Goal: Task Accomplishment & Management: Manage account settings

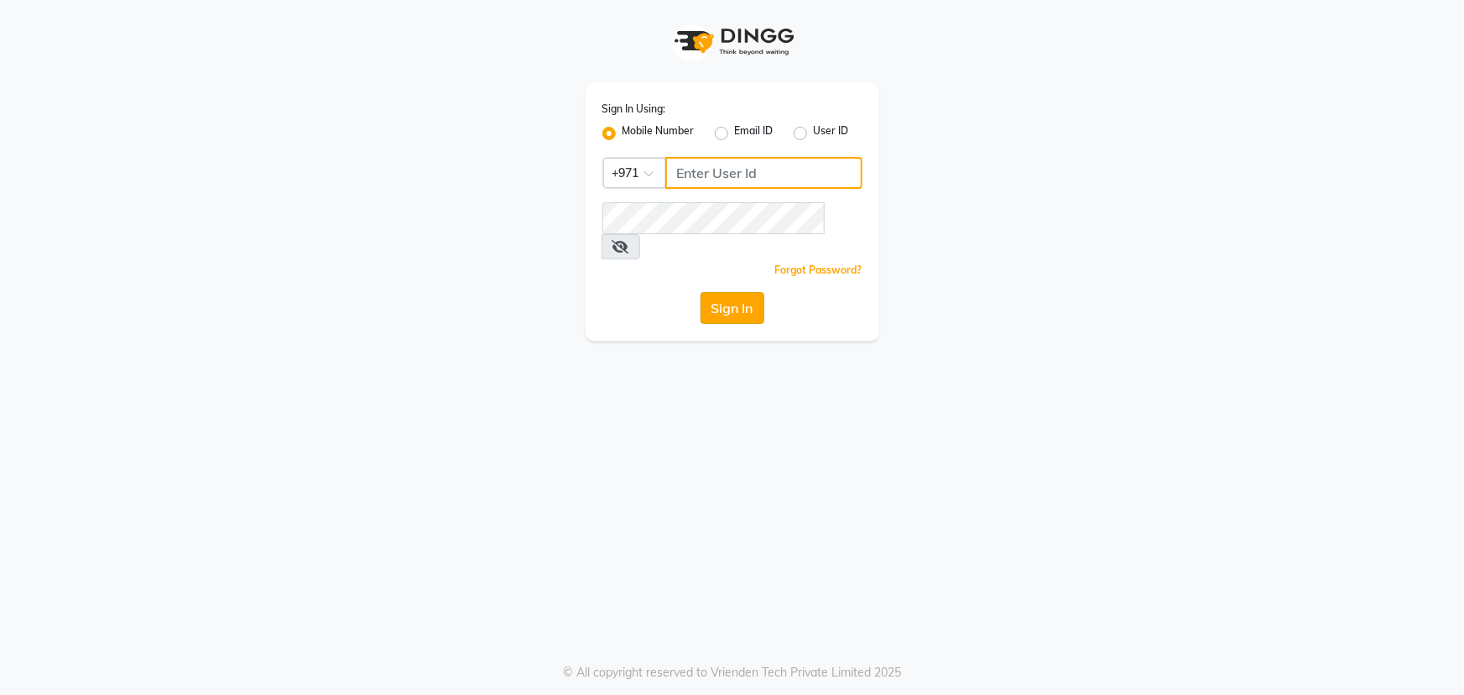
type input "45516698"
click at [757, 292] on button "Sign In" at bounding box center [733, 308] width 64 height 32
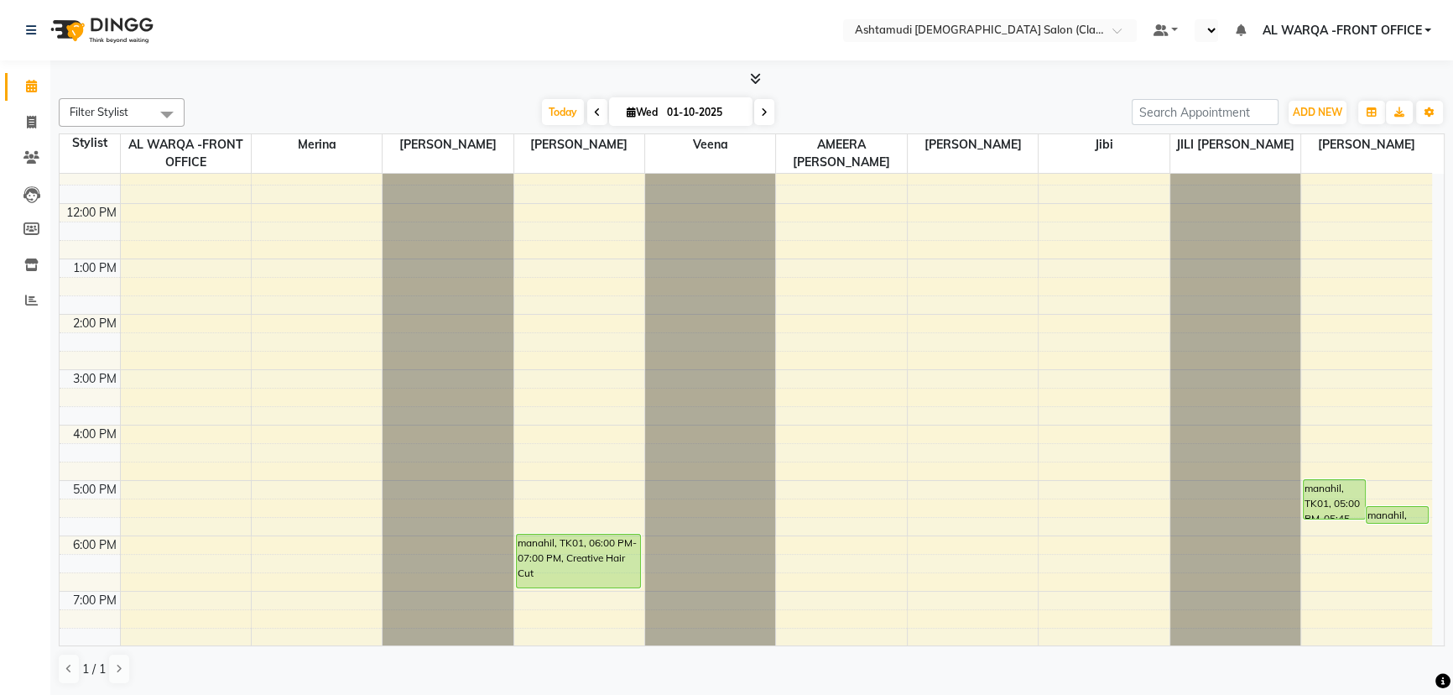
scroll to position [300, 0]
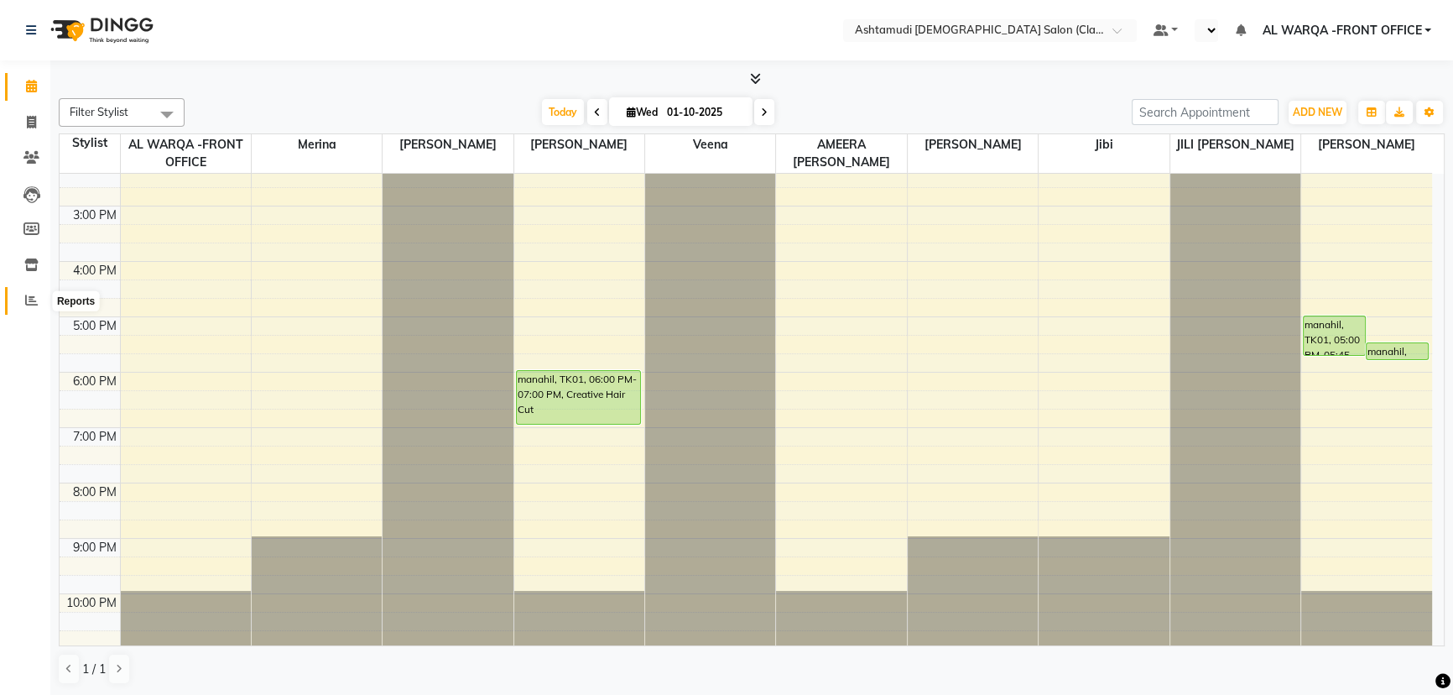
click at [28, 302] on icon at bounding box center [31, 300] width 13 height 13
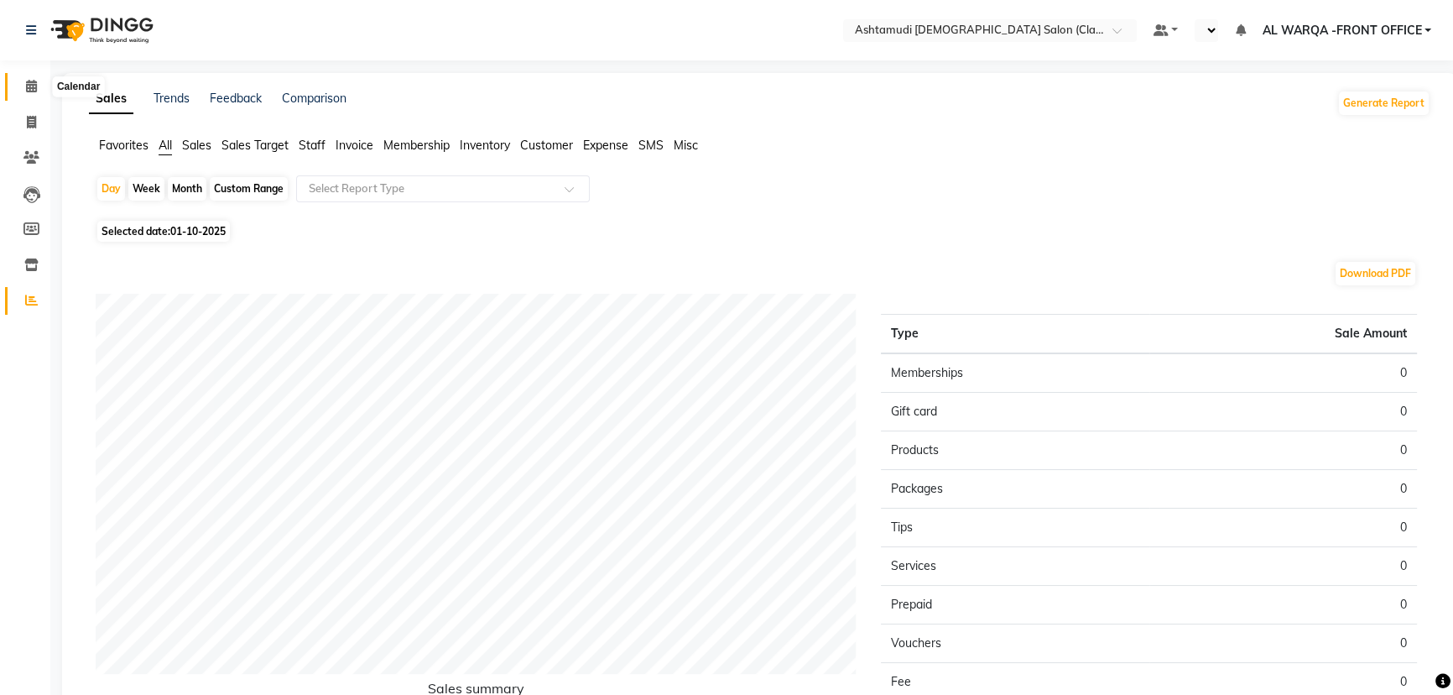
click at [29, 86] on icon at bounding box center [31, 86] width 11 height 13
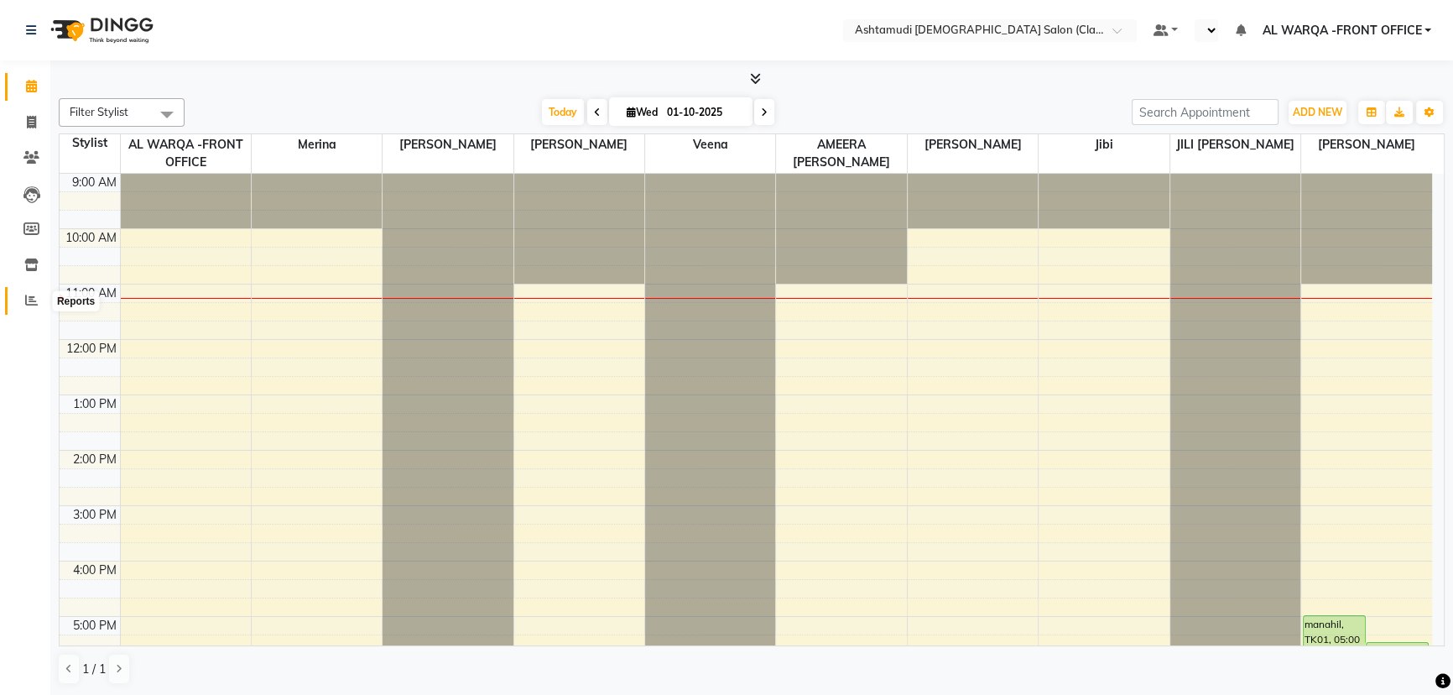
click at [23, 302] on span at bounding box center [31, 300] width 29 height 19
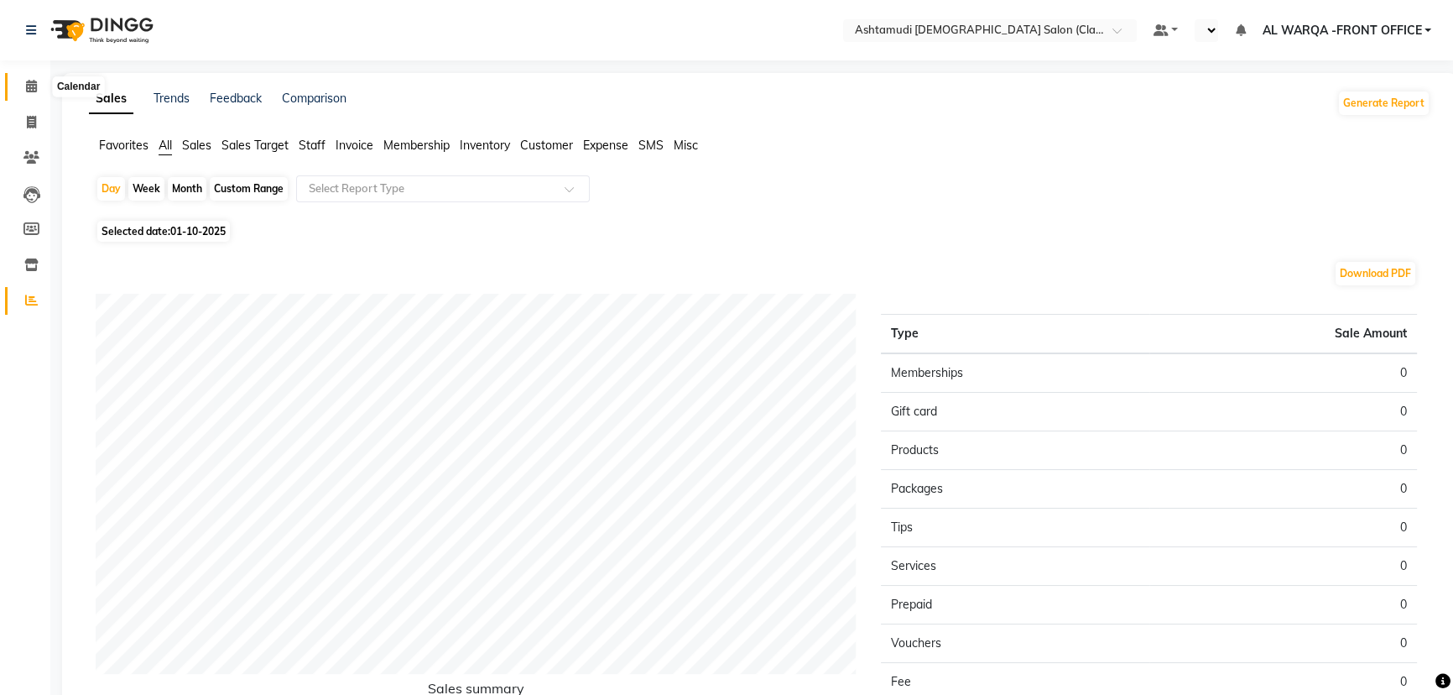
click at [24, 86] on span at bounding box center [31, 86] width 29 height 19
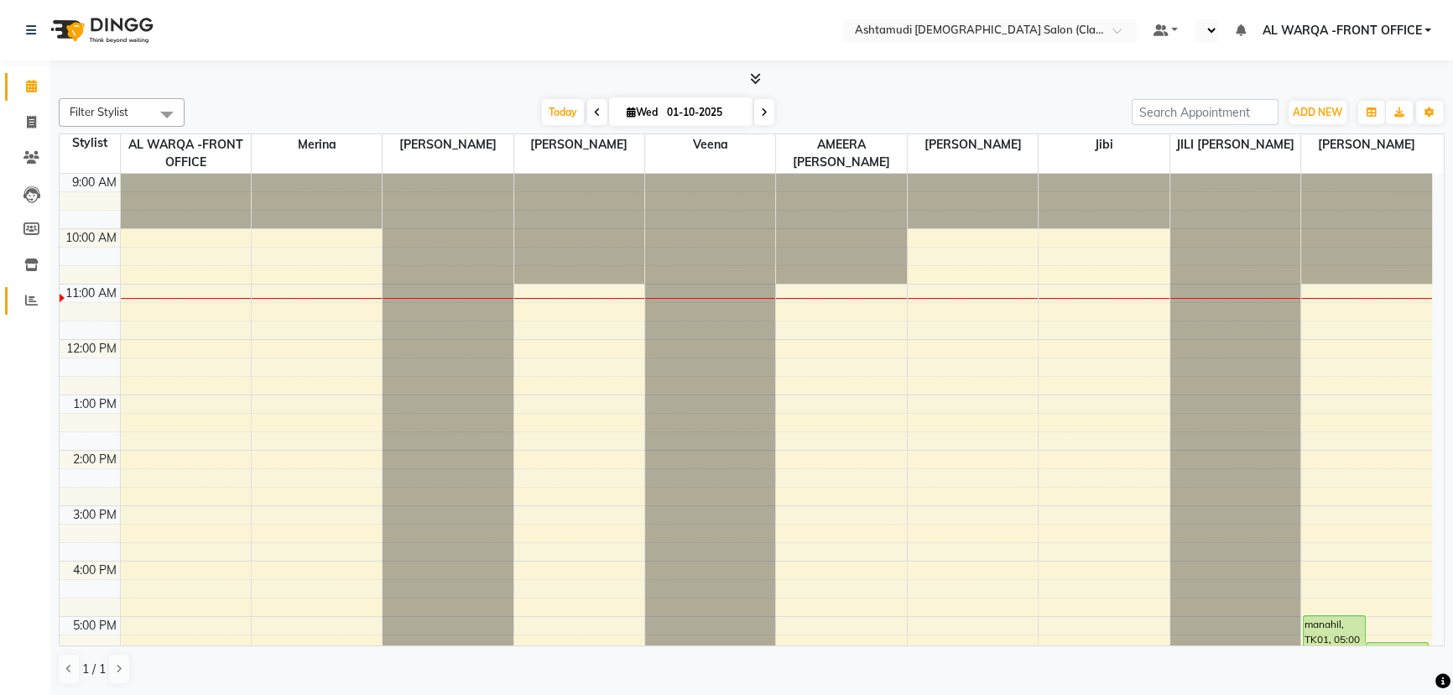
click at [29, 304] on icon at bounding box center [31, 300] width 13 height 13
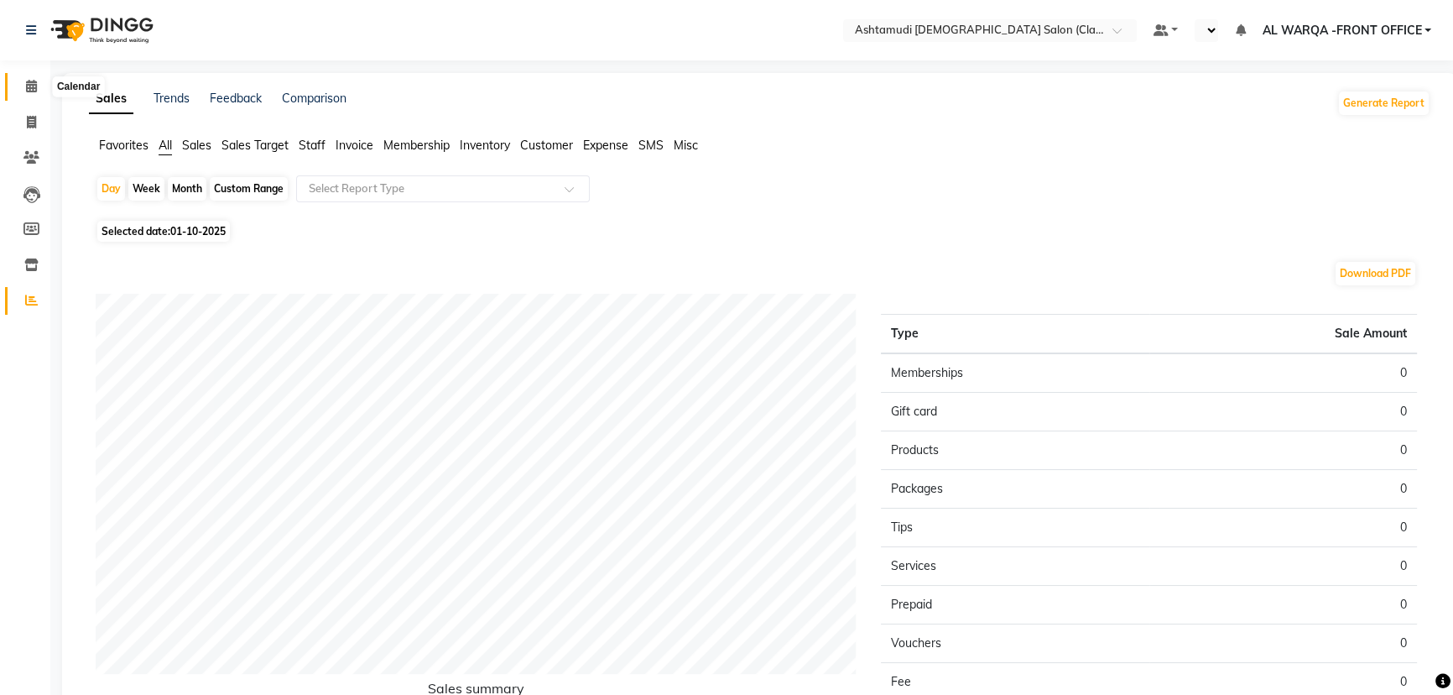
click at [29, 90] on icon at bounding box center [31, 86] width 11 height 13
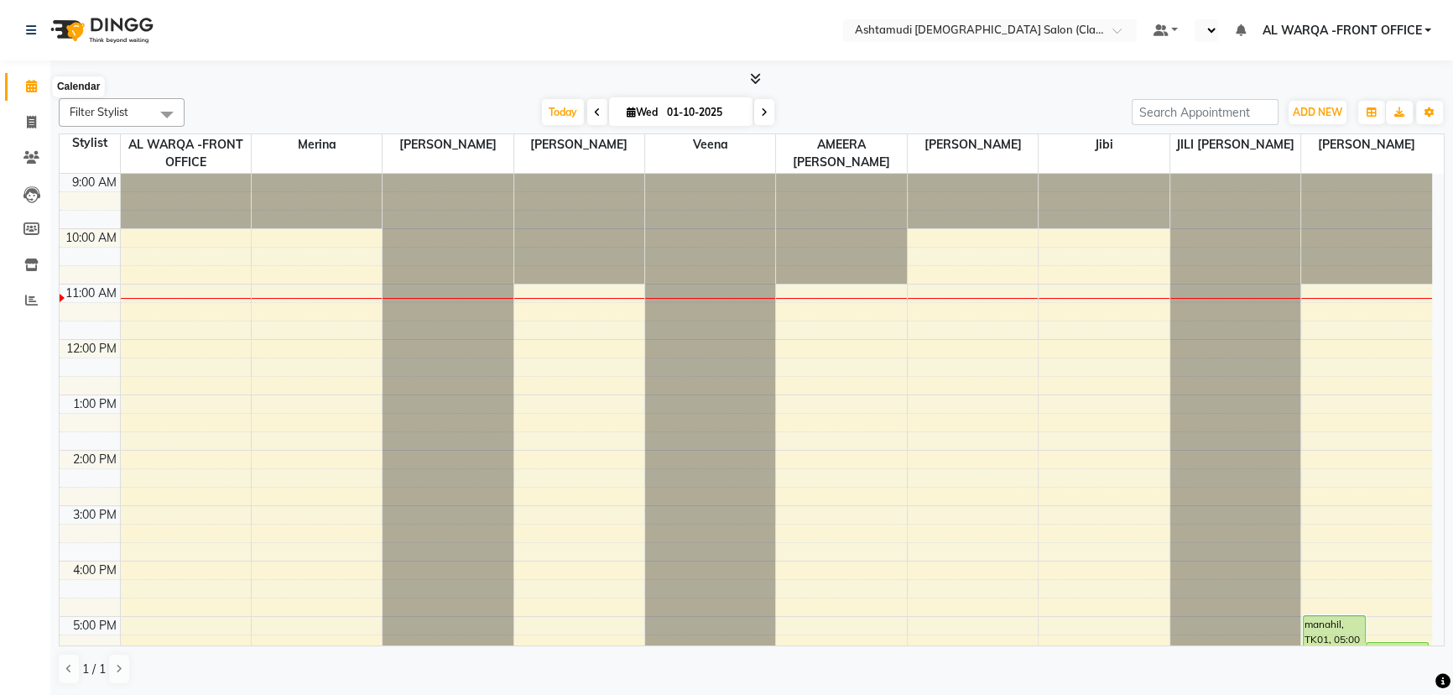
click at [32, 86] on icon at bounding box center [31, 86] width 11 height 13
click at [167, 116] on span at bounding box center [167, 114] width 34 height 32
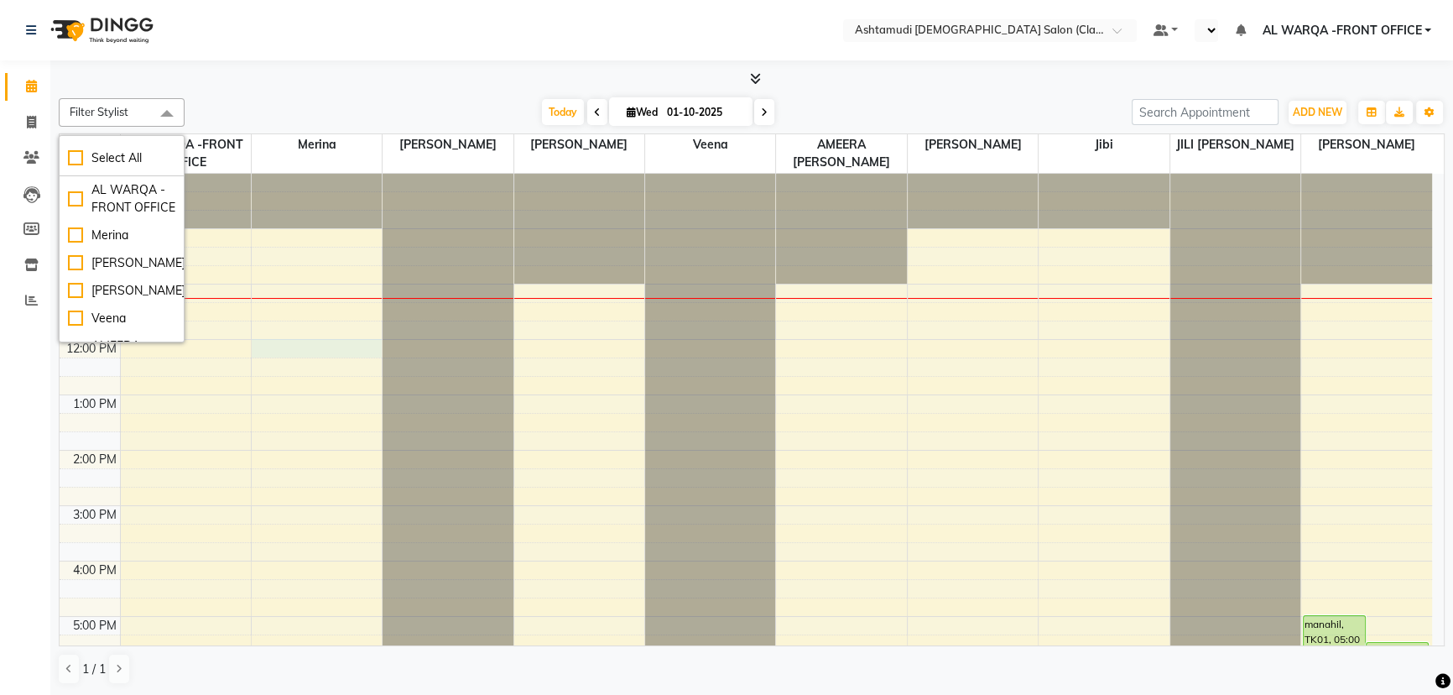
click at [371, 352] on div "9:00 AM 10:00 AM 11:00 AM 12:00 PM 1:00 PM 2:00 PM 3:00 PM 4:00 PM 5:00 PM 6:00…" at bounding box center [746, 561] width 1373 height 775
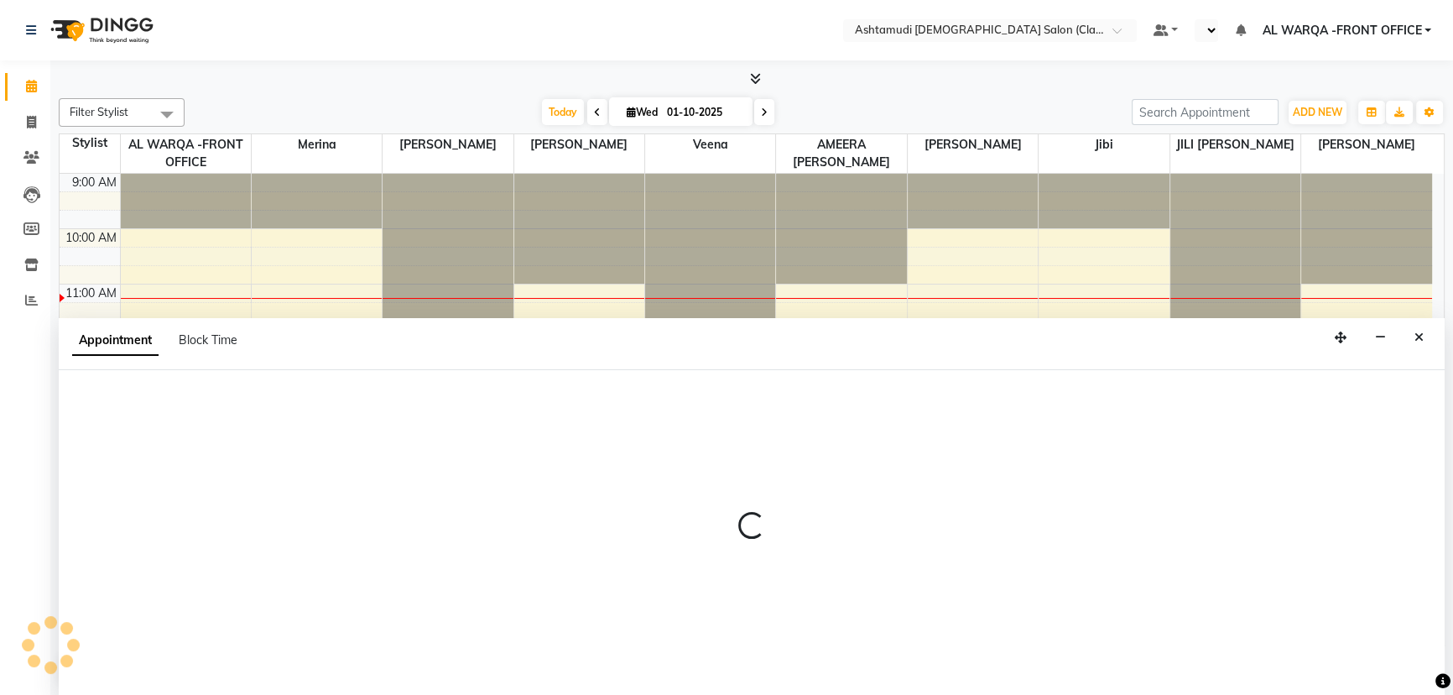
select select "77683"
select select "720"
select select "tentative"
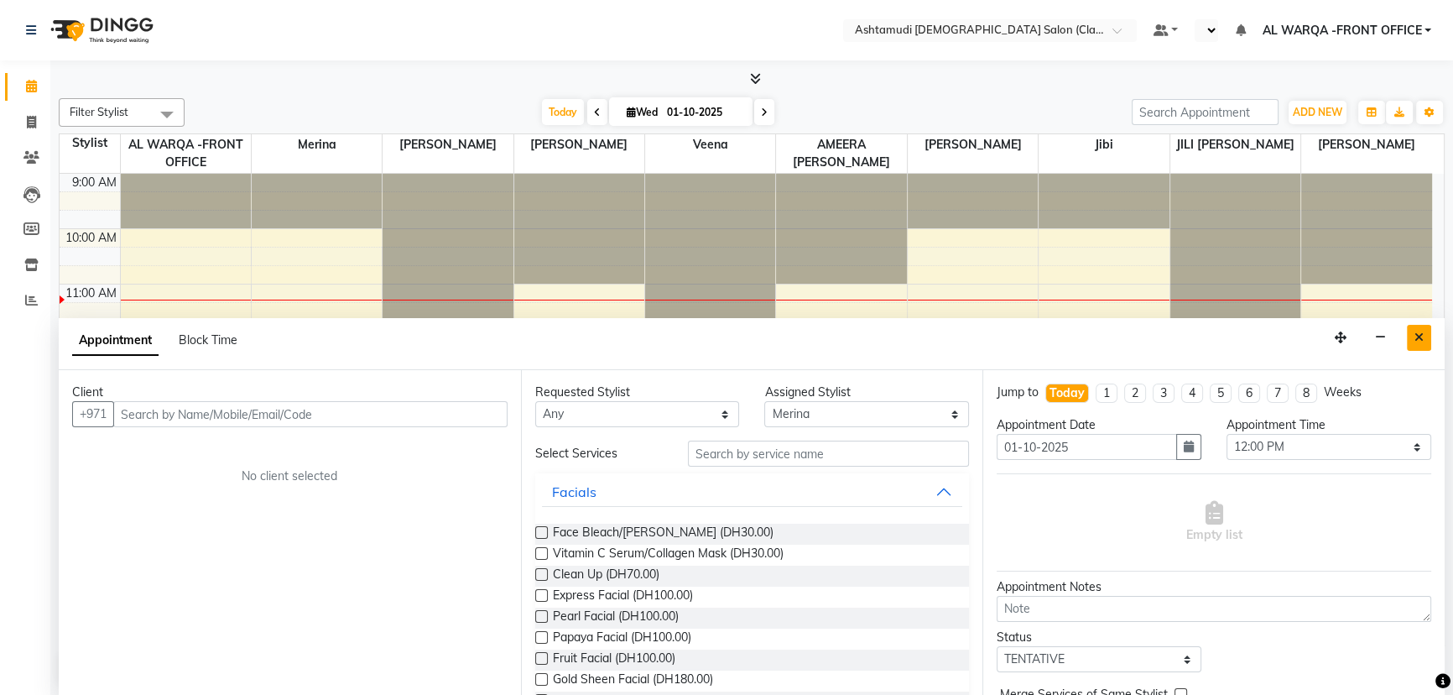
click at [1418, 335] on icon "Close" at bounding box center [1419, 337] width 9 height 12
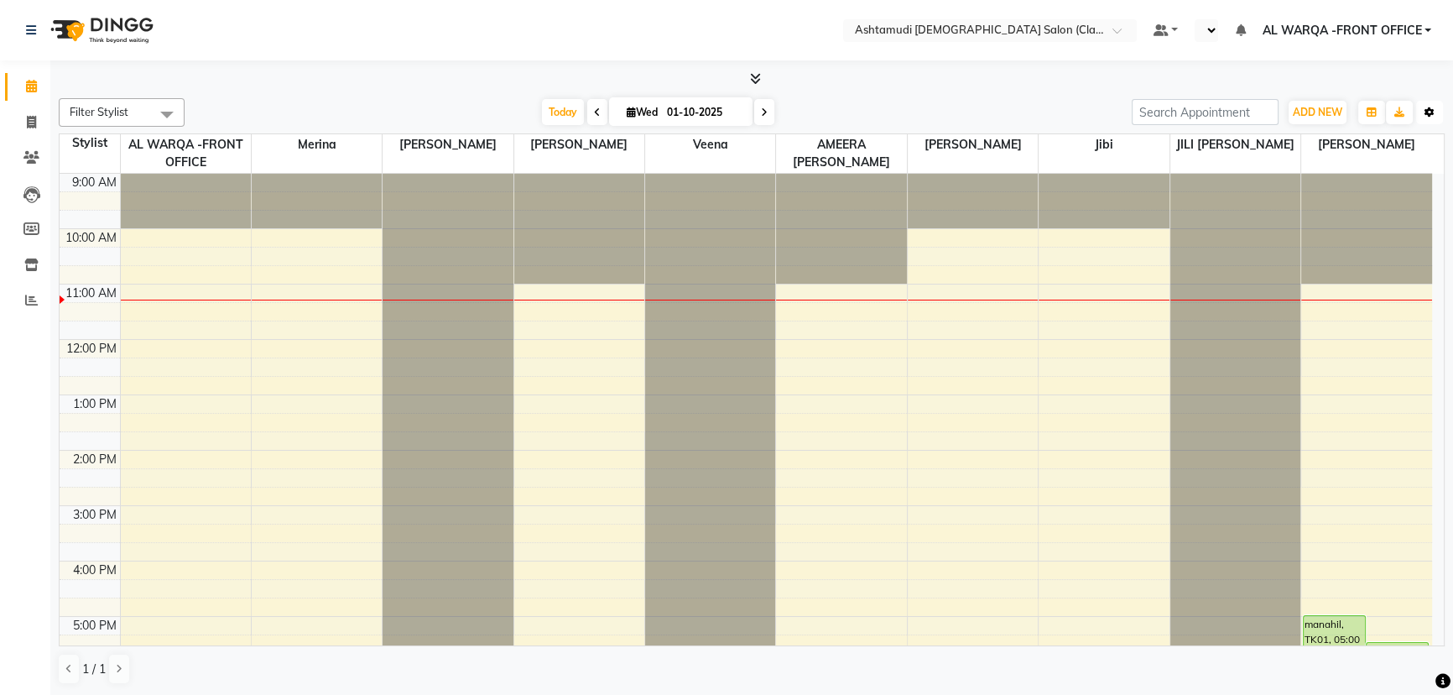
click at [1434, 117] on button "Toggle Dropdown" at bounding box center [1429, 112] width 27 height 23
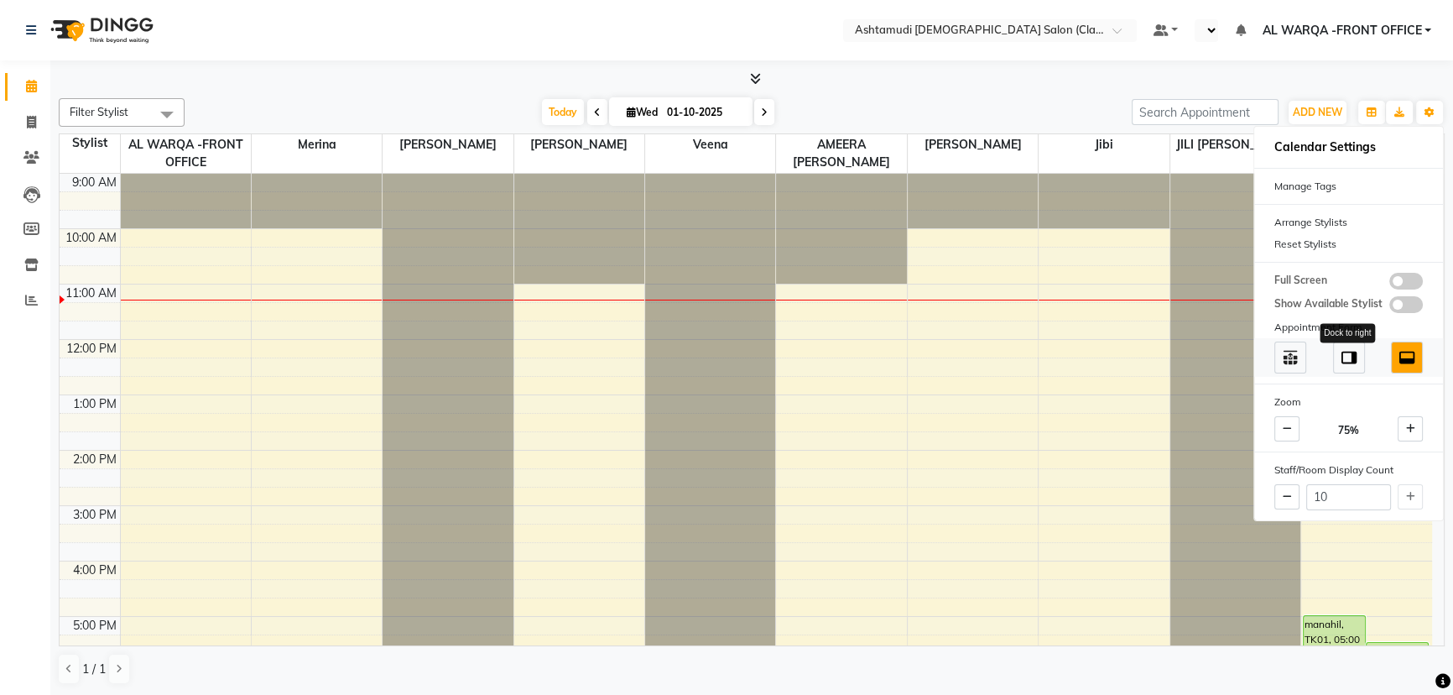
click at [1343, 355] on img at bounding box center [1349, 357] width 18 height 18
click at [1413, 357] on img at bounding box center [1407, 357] width 18 height 18
click at [1304, 360] on span at bounding box center [1291, 358] width 32 height 32
click at [1364, 358] on span at bounding box center [1349, 358] width 32 height 32
click at [1414, 360] on img at bounding box center [1407, 357] width 18 height 18
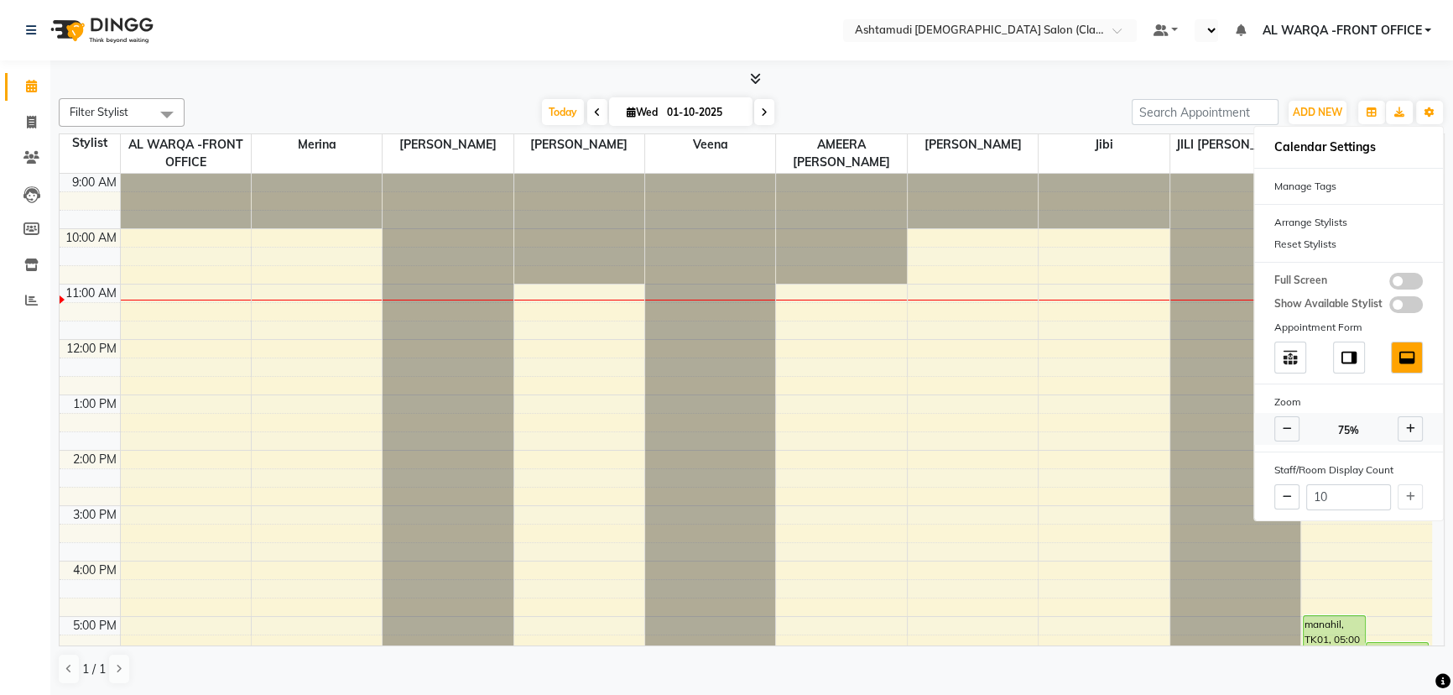
click at [1410, 431] on icon at bounding box center [1410, 429] width 9 height 10
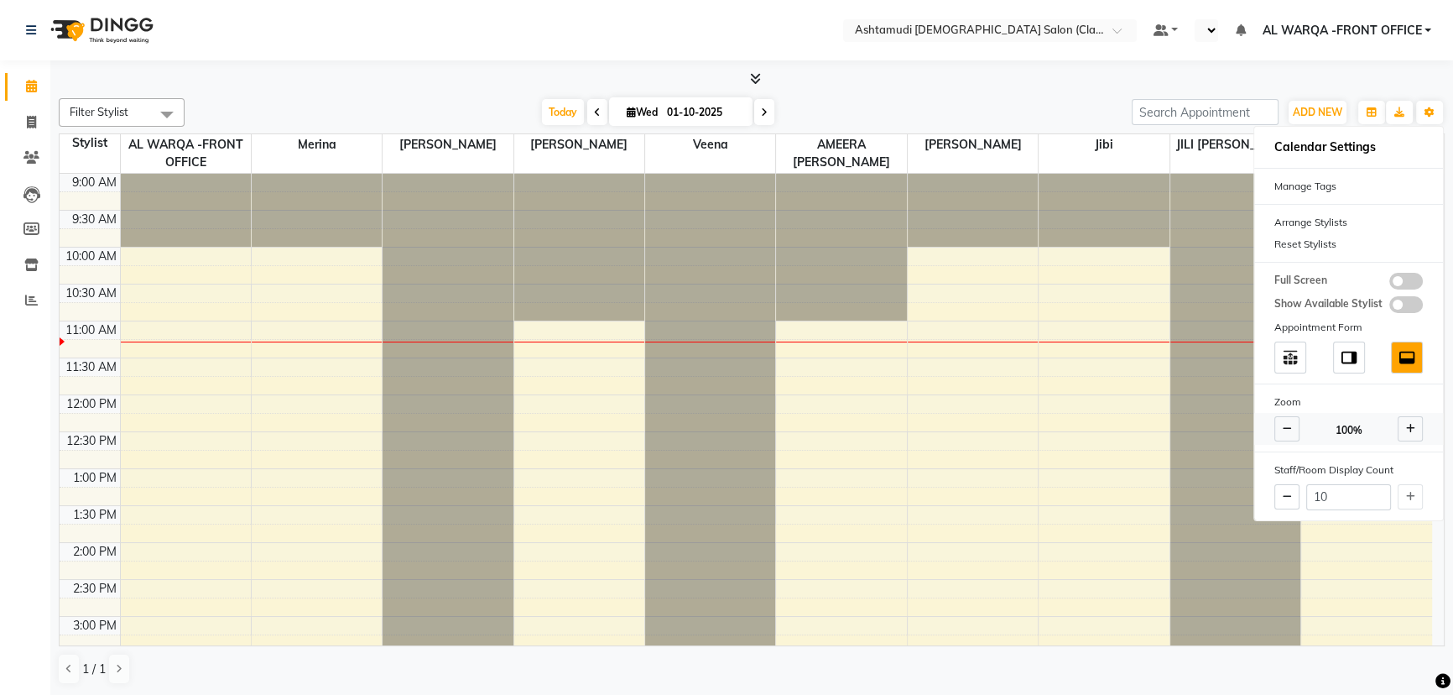
click at [1291, 427] on icon at bounding box center [1287, 429] width 9 height 10
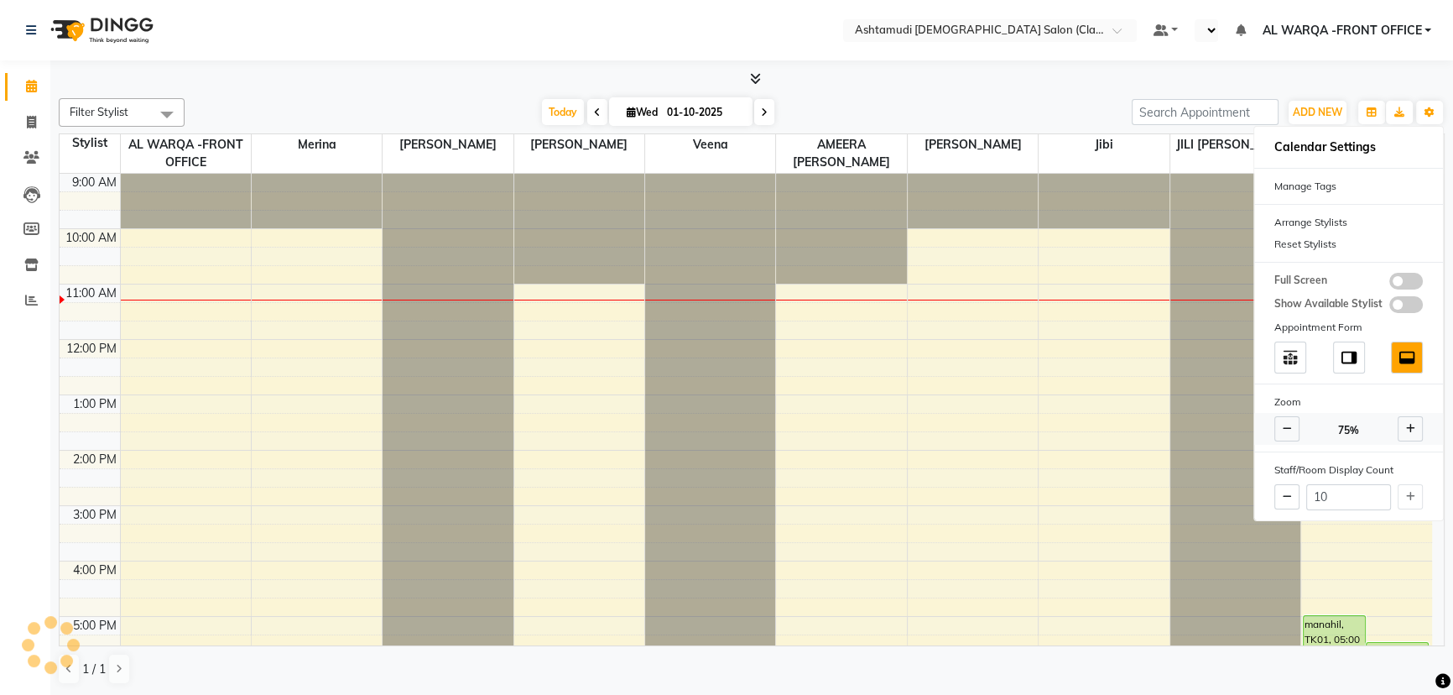
click at [1291, 427] on icon at bounding box center [1287, 429] width 9 height 10
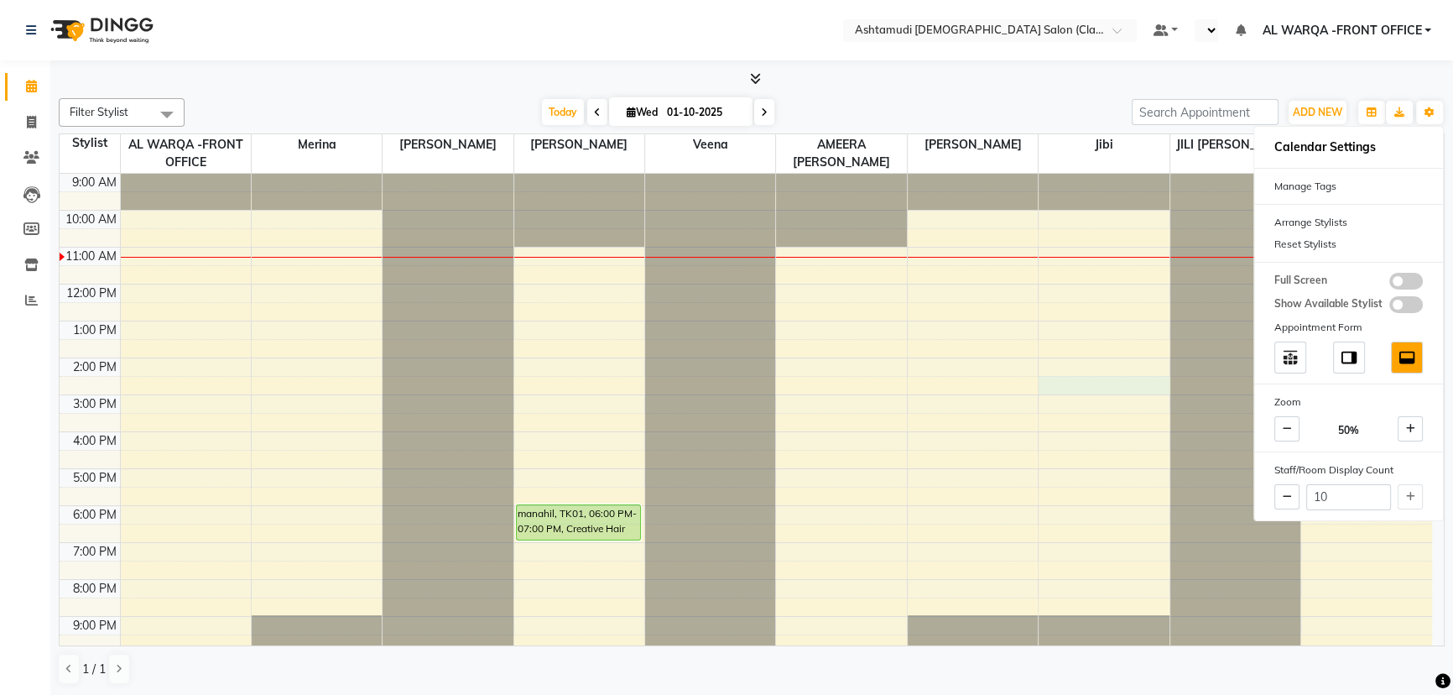
click at [1061, 363] on div "9:00 AM 10:00 AM 11:00 AM 12:00 PM 1:00 PM 2:00 PM 3:00 PM 4:00 PM 5:00 PM 6:00…" at bounding box center [746, 432] width 1373 height 516
select select "88890"
select select "840"
select select "tentative"
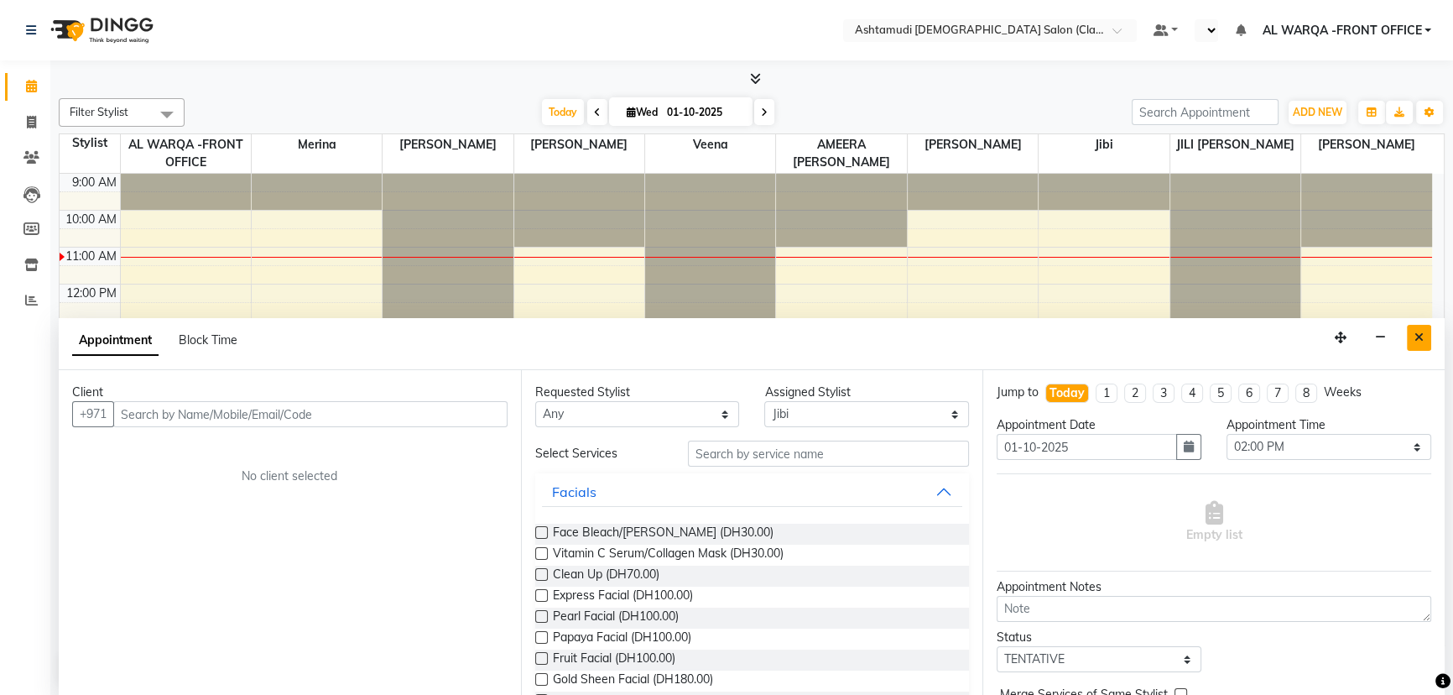
click at [1418, 346] on button "Close" at bounding box center [1419, 338] width 24 height 26
